Goal: Find specific page/section: Find specific page/section

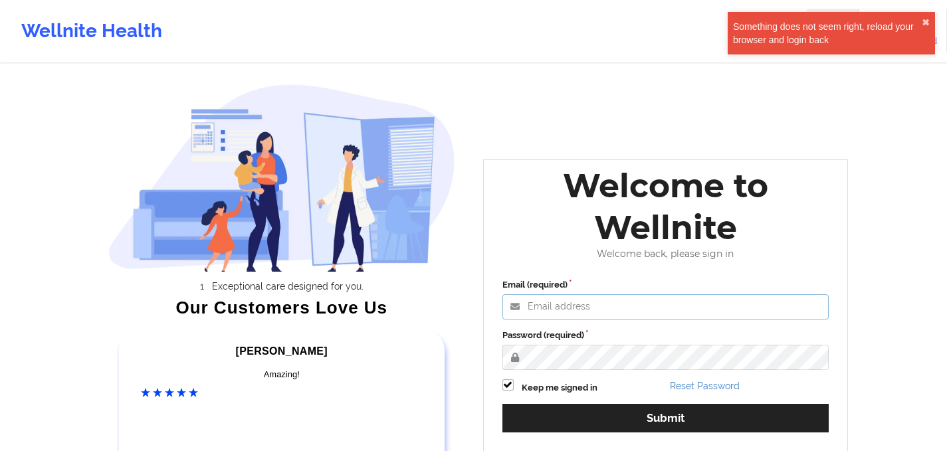
type input "[PERSON_NAME][EMAIL_ADDRESS][PERSON_NAME][DOMAIN_NAME]"
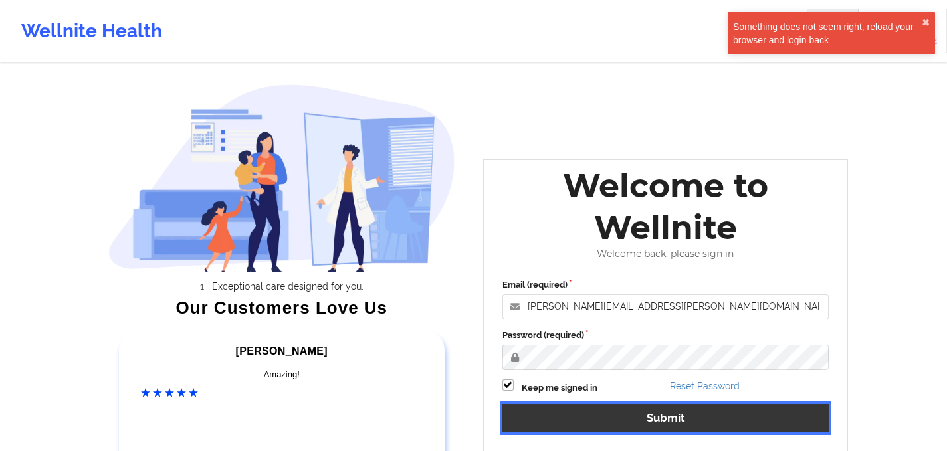
click at [604, 411] on button "Submit" at bounding box center [665, 418] width 327 height 29
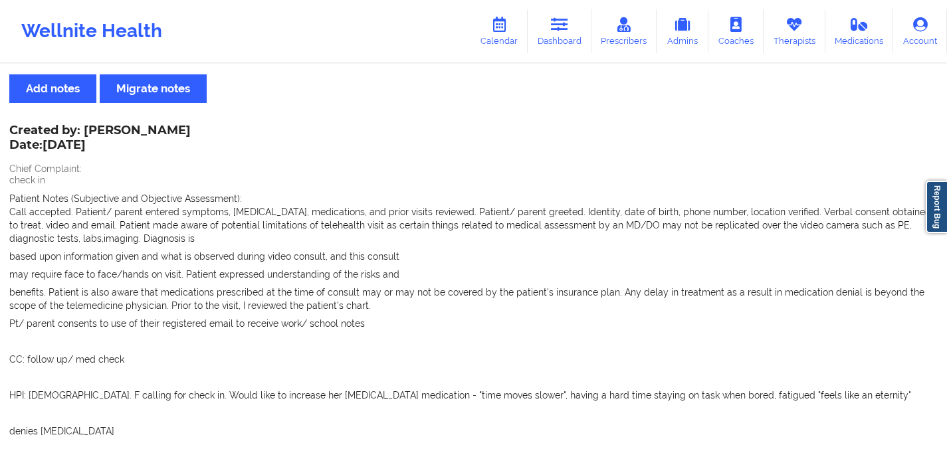
click at [600, 418] on p at bounding box center [473, 413] width 928 height 13
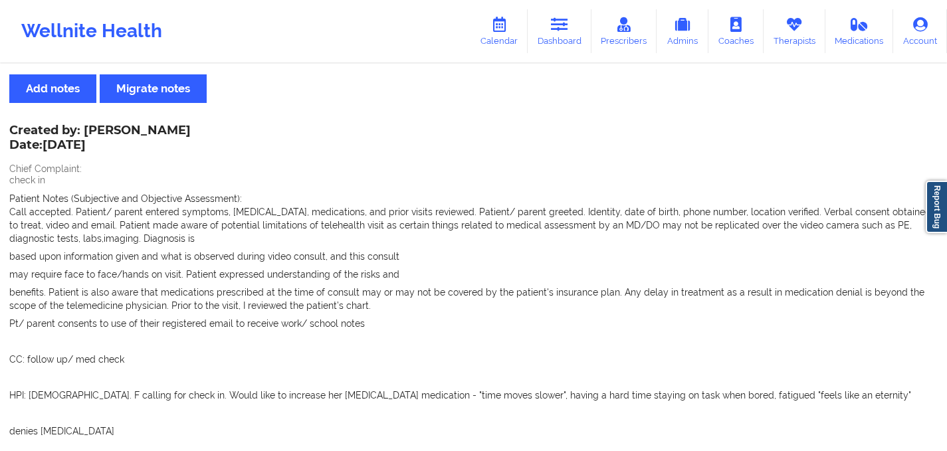
click at [600, 418] on p at bounding box center [473, 413] width 928 height 13
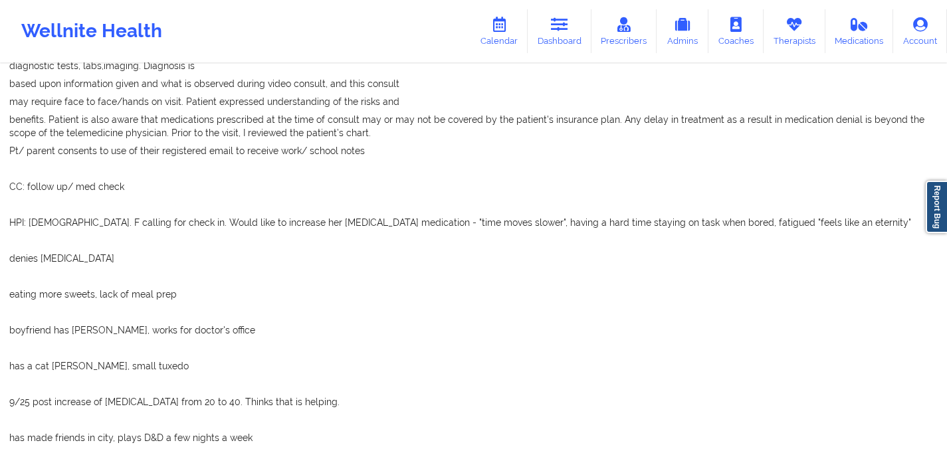
scroll to position [181, 0]
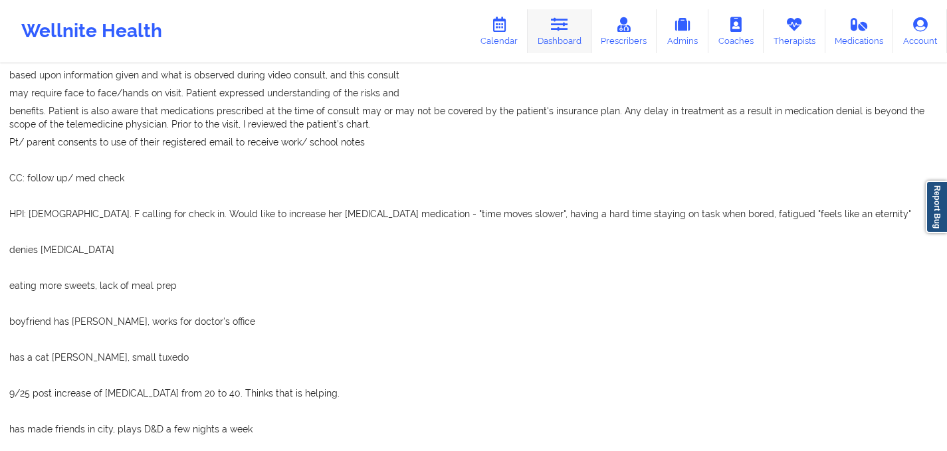
click at [531, 31] on link "Dashboard" at bounding box center [559, 31] width 64 height 44
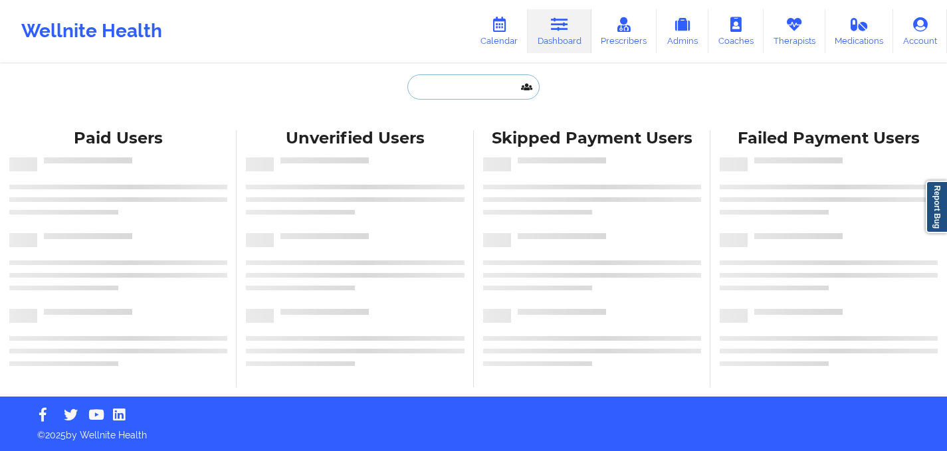
click at [464, 87] on input "text" at bounding box center [473, 86] width 132 height 25
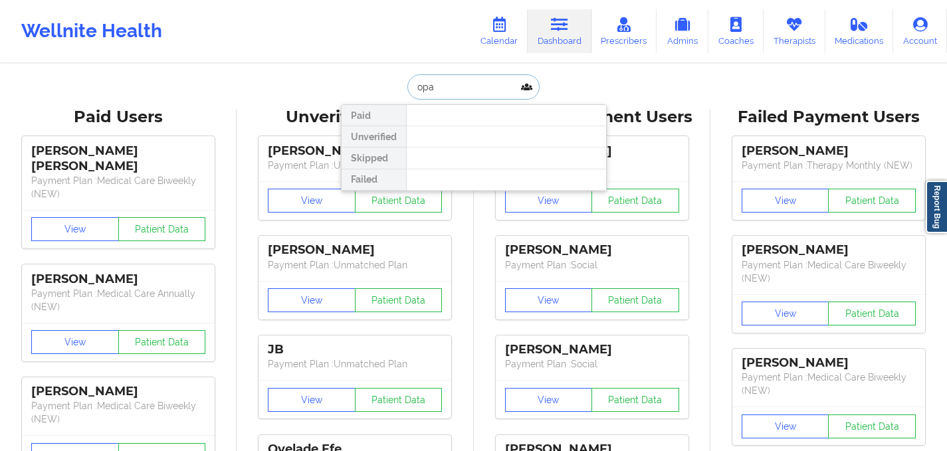
type input "opal"
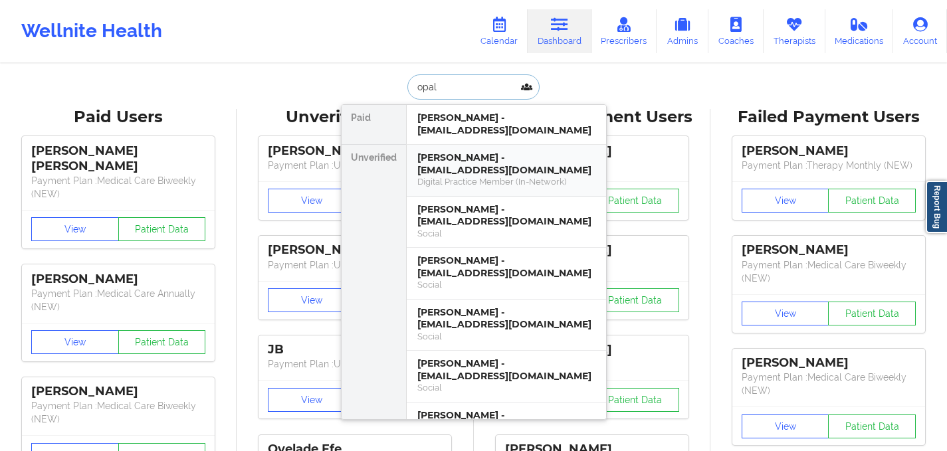
click at [462, 167] on div "[PERSON_NAME] - [EMAIL_ADDRESS][DOMAIN_NAME]" at bounding box center [506, 163] width 178 height 25
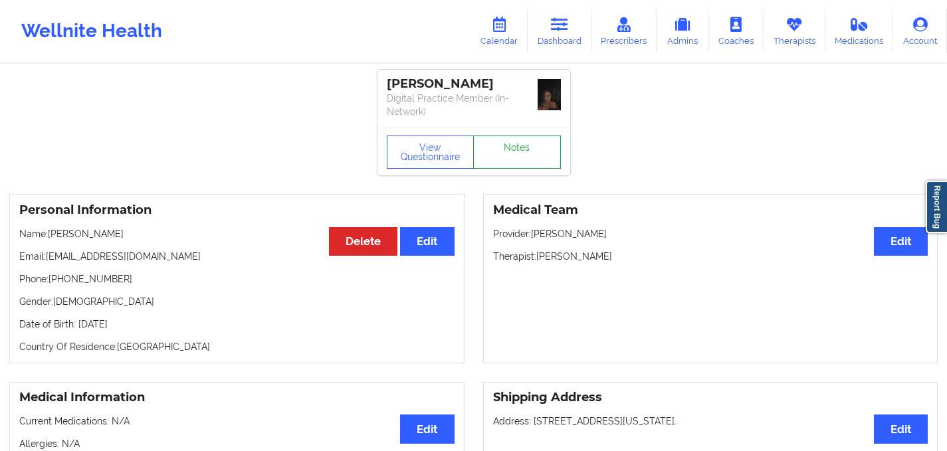
click at [505, 155] on link "Notes" at bounding box center [517, 152] width 88 height 33
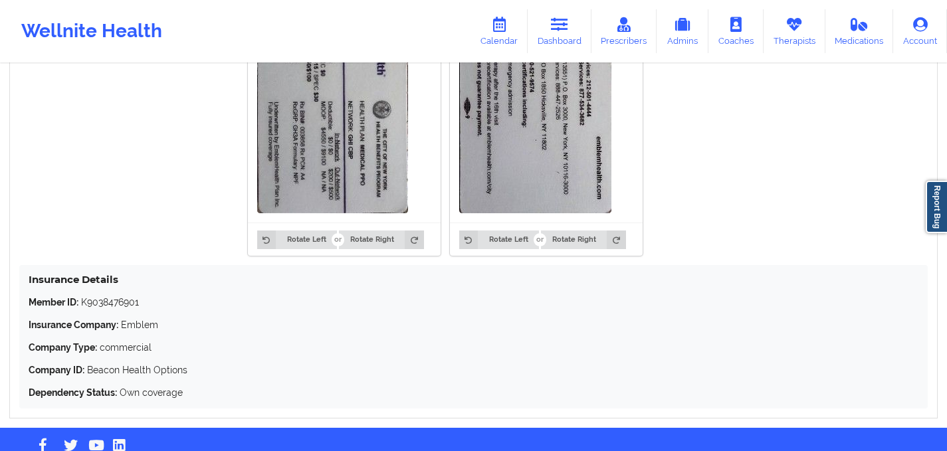
scroll to position [958, 0]
